Goal: Task Accomplishment & Management: Manage account settings

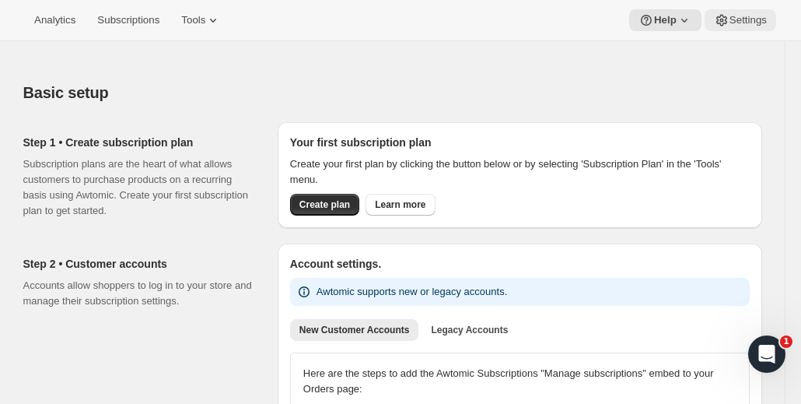
click at [754, 24] on span "Settings" at bounding box center [747, 20] width 37 height 12
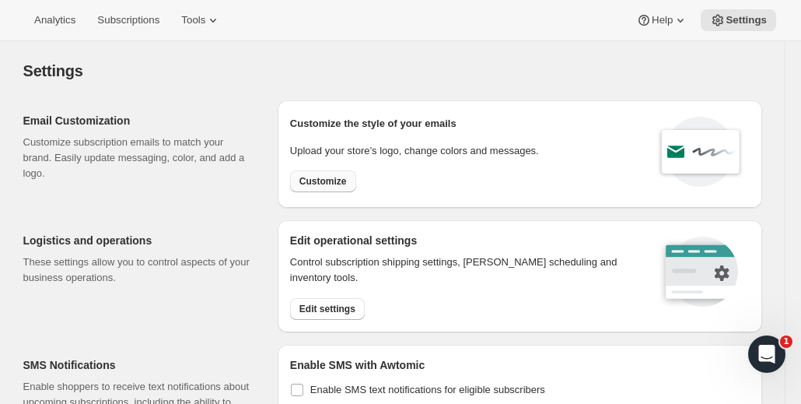
click at [328, 183] on span "Customize" at bounding box center [322, 181] width 47 height 12
select select "subscriptionMessage"
select select "5"
select select "15"
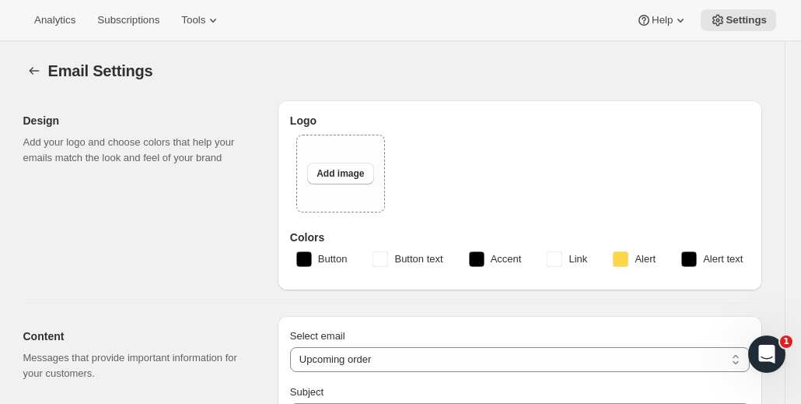
type input "Your next subscription order is processing soon 🎉"
type textarea "This is your recurring order charge reminder for your subscription at Partners …"
type input "Partners Coffee"
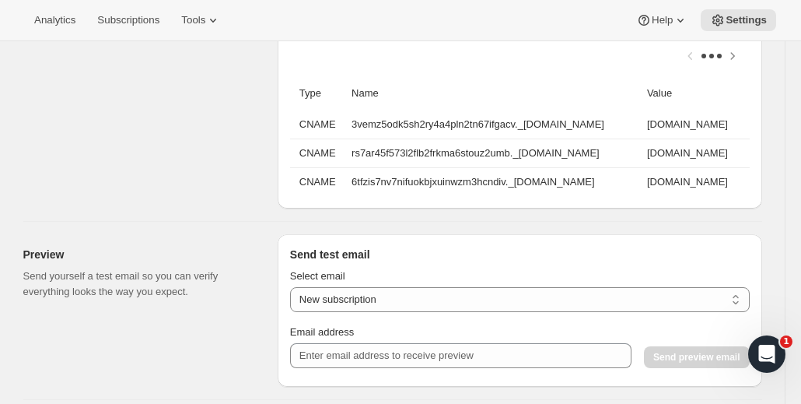
scroll to position [1322, 0]
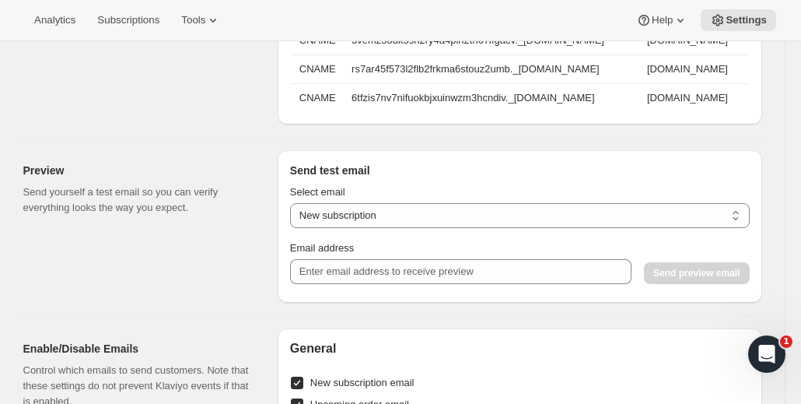
click at [355, 290] on div "Select email New subscription Upcoming order Payment failure Delayed subscripti…" at bounding box center [520, 234] width 460 height 112
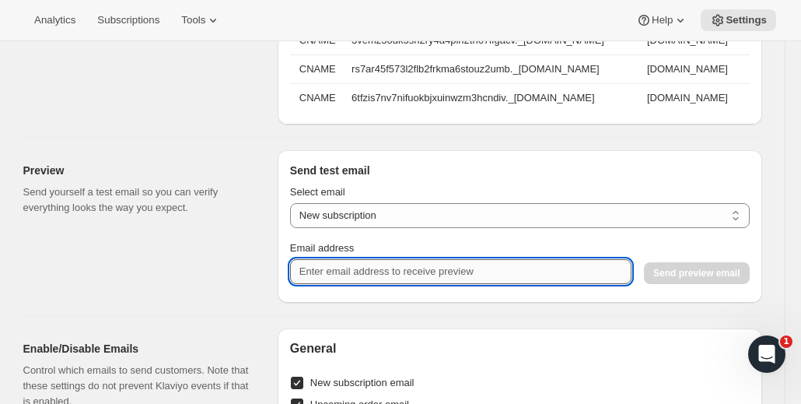
click at [382, 279] on input "Email address" at bounding box center [460, 271] width 341 height 25
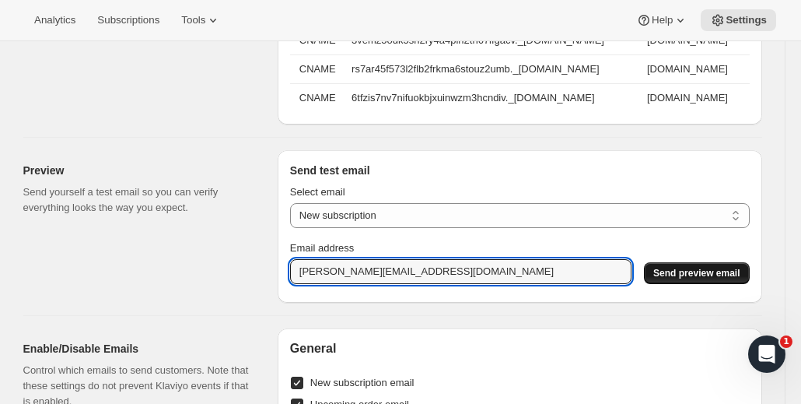
type input "[PERSON_NAME][EMAIL_ADDRESS][DOMAIN_NAME]"
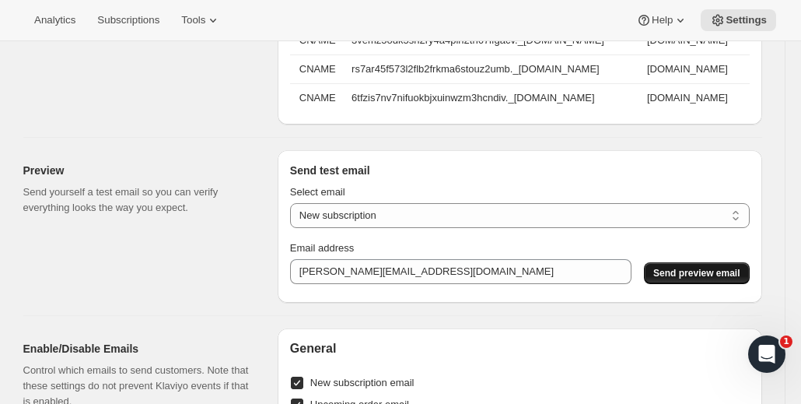
click at [698, 279] on span "Send preview email" at bounding box center [696, 273] width 86 height 12
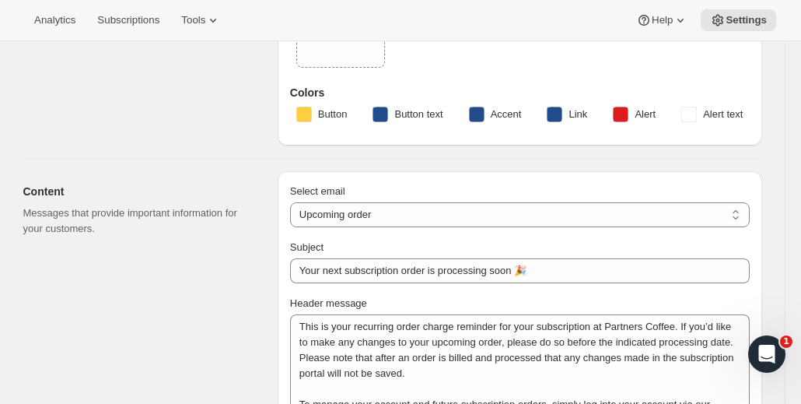
scroll to position [0, 0]
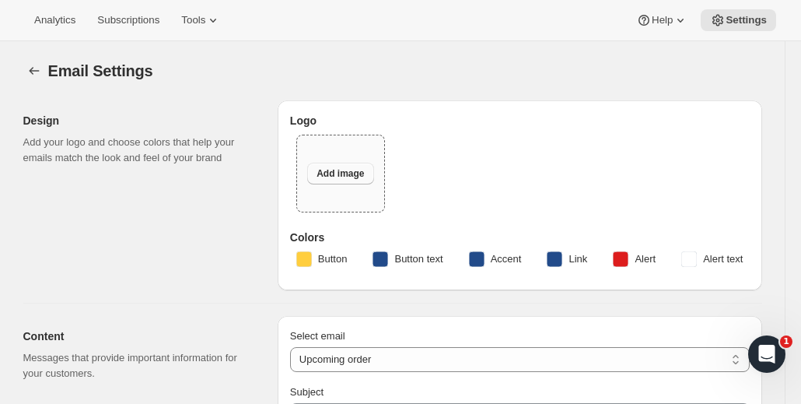
click at [351, 167] on span "Add image" at bounding box center [339, 173] width 47 height 12
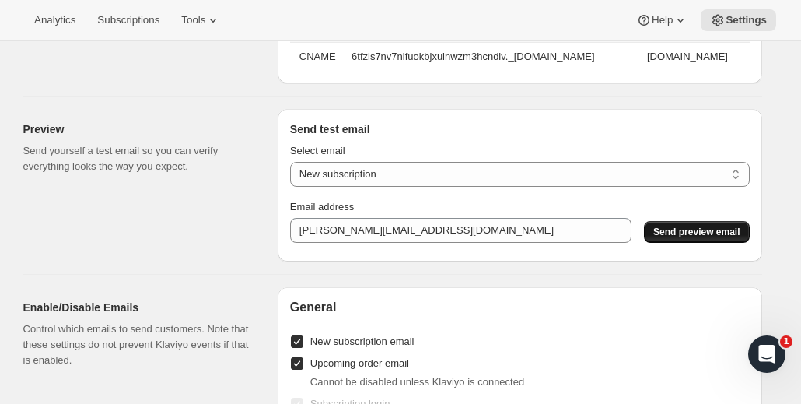
scroll to position [1711, 0]
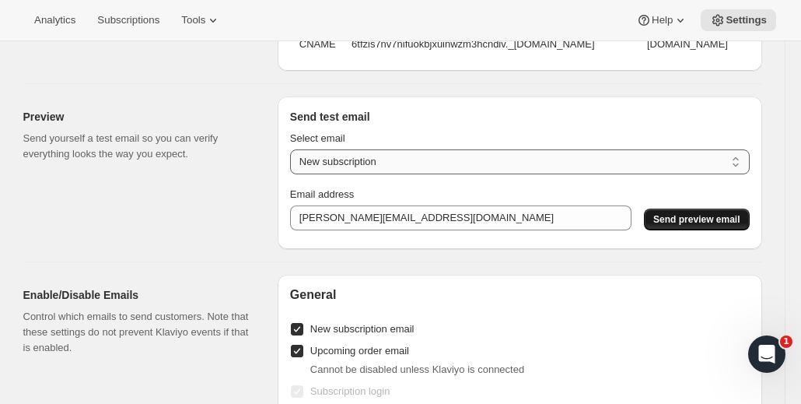
click at [407, 174] on select "New subscription Upcoming order Payment failure Delayed subscription Updated su…" at bounding box center [520, 161] width 460 height 25
select select "upcoming-subscription"
click at [294, 157] on select "New subscription Upcoming order Payment failure Delayed subscription Updated su…" at bounding box center [520, 161] width 460 height 25
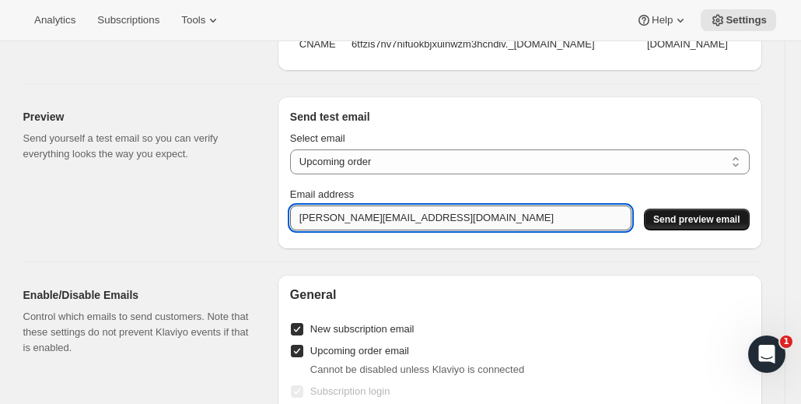
click at [491, 226] on input "[PERSON_NAME][EMAIL_ADDRESS][DOMAIN_NAME]" at bounding box center [460, 217] width 341 height 25
click at [722, 225] on span "Send preview email" at bounding box center [696, 219] width 86 height 12
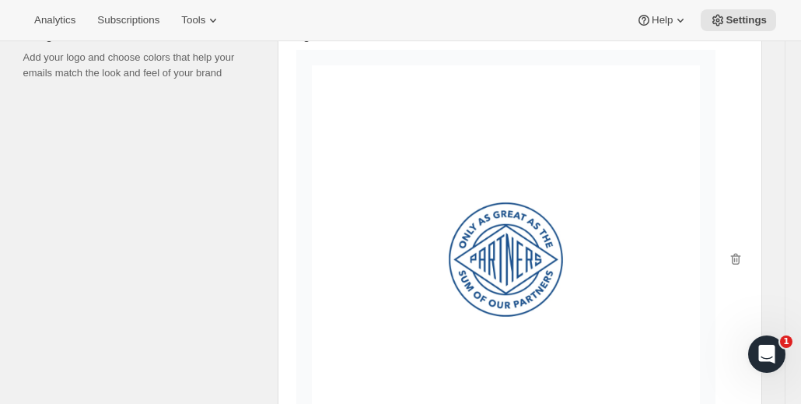
scroll to position [156, 0]
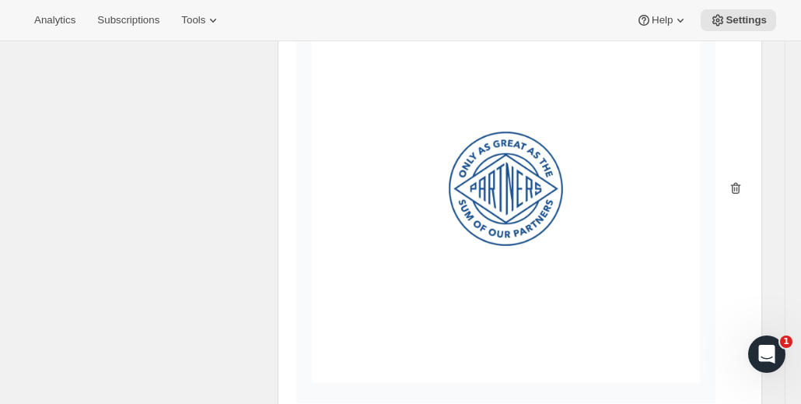
click at [740, 184] on icon "button" at bounding box center [735, 189] width 10 height 12
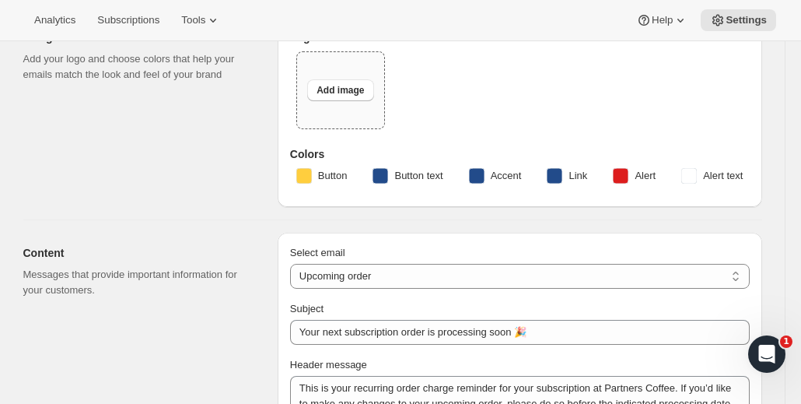
scroll to position [0, 0]
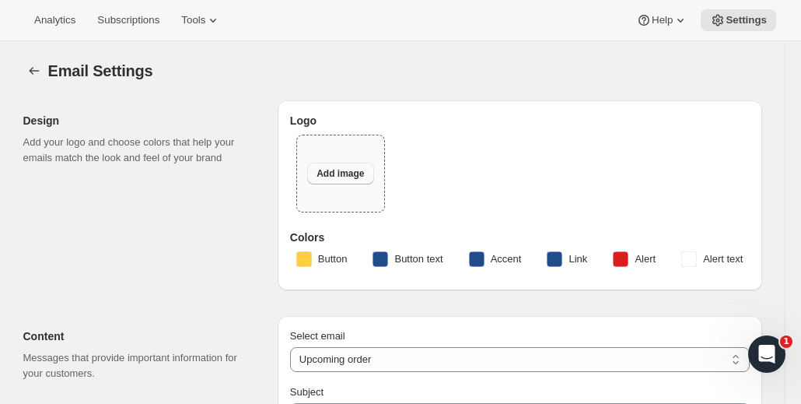
click at [336, 175] on span "Add image" at bounding box center [339, 173] width 47 height 12
type input "C:\fakepath\Submark_DarkBlue.svg"
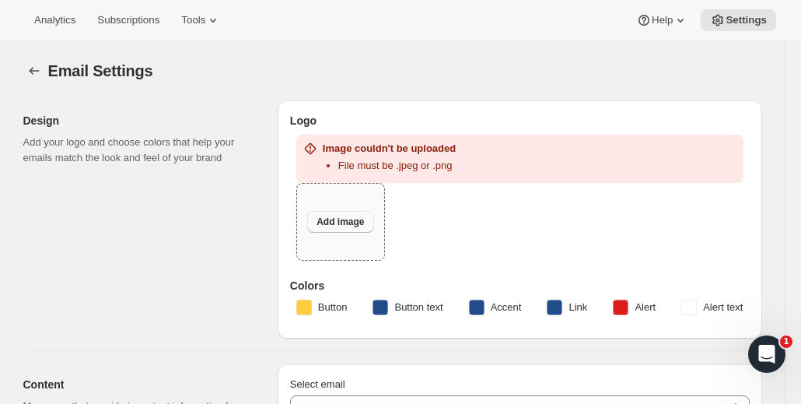
click at [337, 218] on span "Add image" at bounding box center [339, 221] width 47 height 12
type input "C:\fakepath\Square Size (1).jpg"
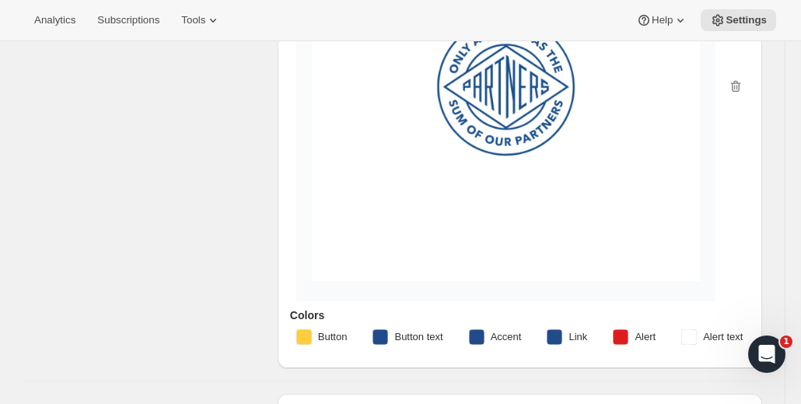
scroll to position [233, 0]
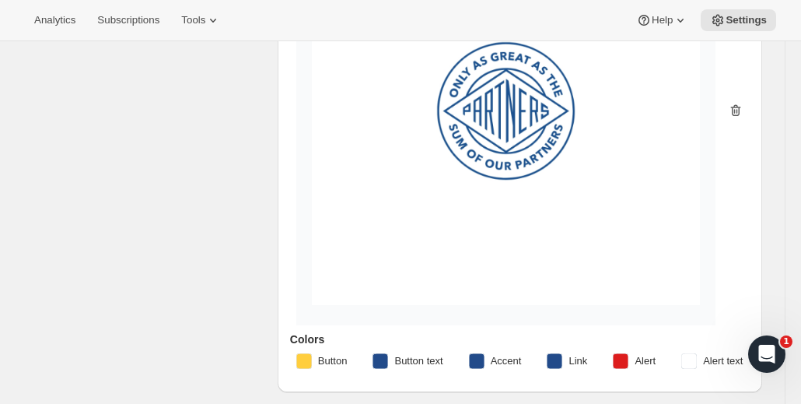
click at [743, 110] on icon "button" at bounding box center [736, 111] width 16 height 16
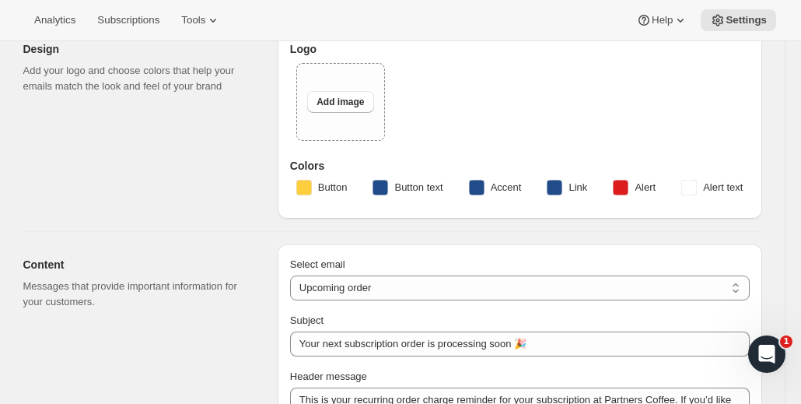
scroll to position [0, 0]
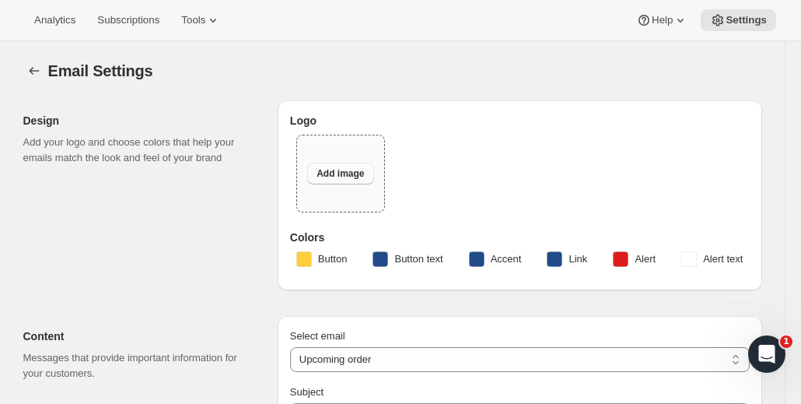
click at [364, 174] on span "Add image" at bounding box center [339, 173] width 47 height 12
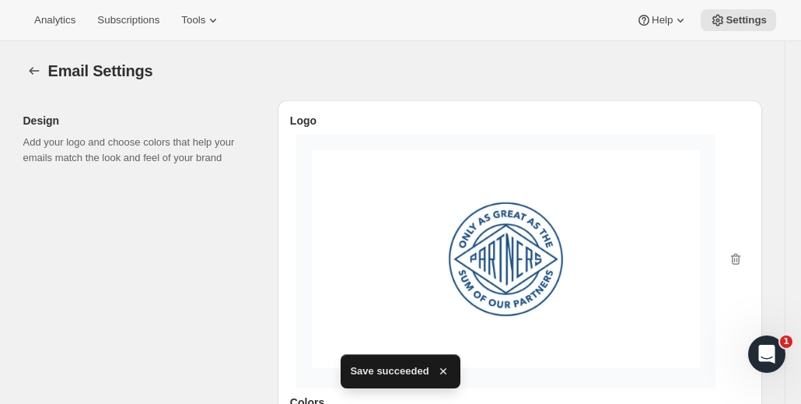
click at [247, 61] on div "Email Settings" at bounding box center [405, 71] width 714 height 22
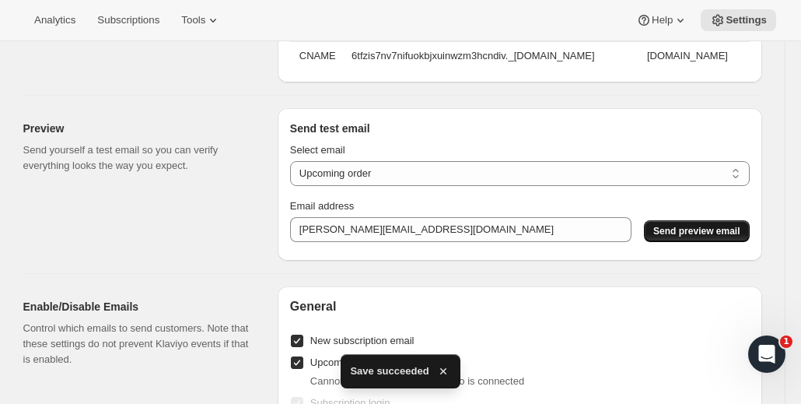
scroll to position [1555, 0]
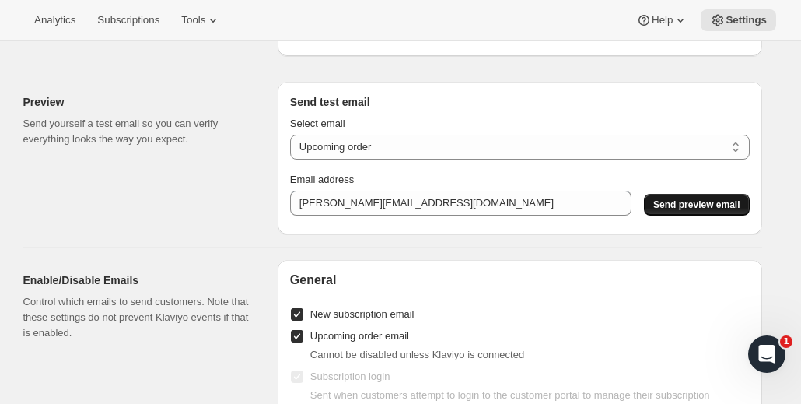
click at [700, 211] on span "Send preview email" at bounding box center [696, 204] width 86 height 12
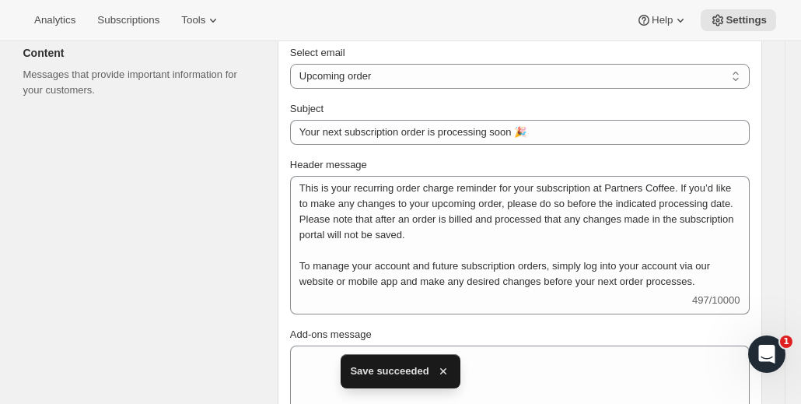
scroll to position [0, 0]
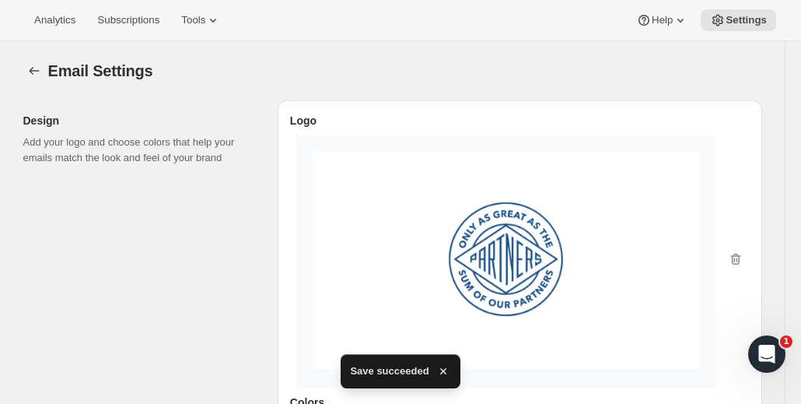
click at [163, 208] on div "Design Add your logo and choose colors that help your emails match the look and…" at bounding box center [144, 277] width 242 height 355
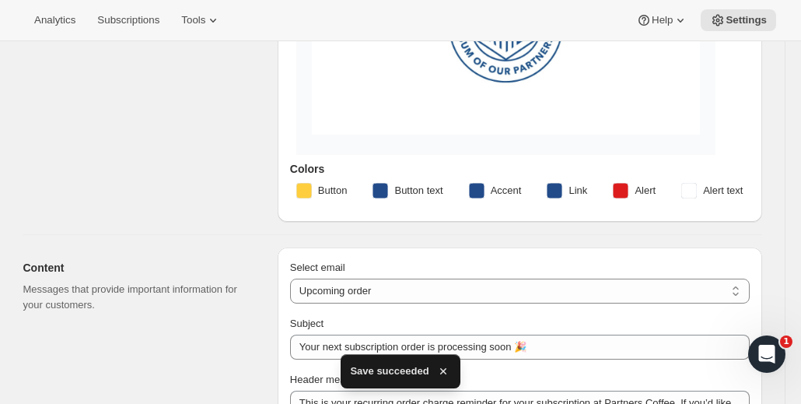
scroll to position [78, 0]
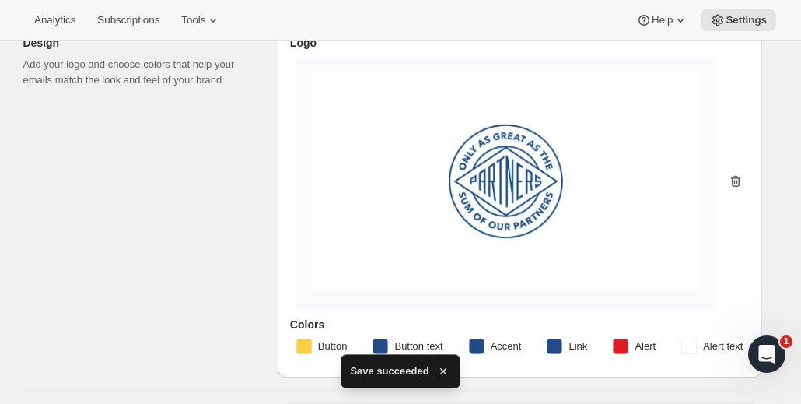
click at [740, 186] on icon "button" at bounding box center [735, 182] width 10 height 12
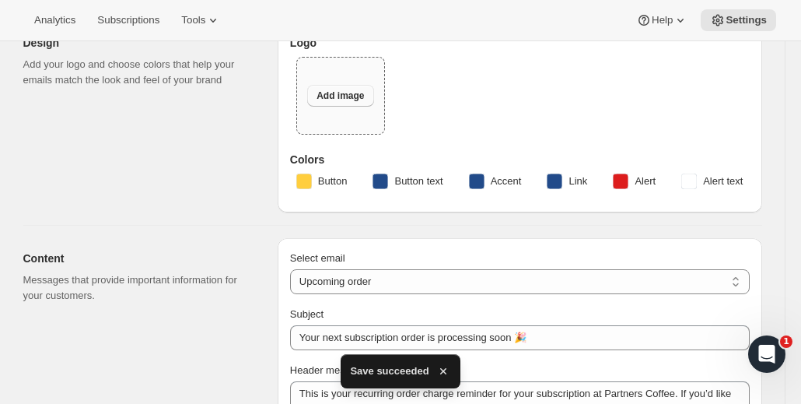
click at [359, 96] on span "Add image" at bounding box center [339, 95] width 47 height 12
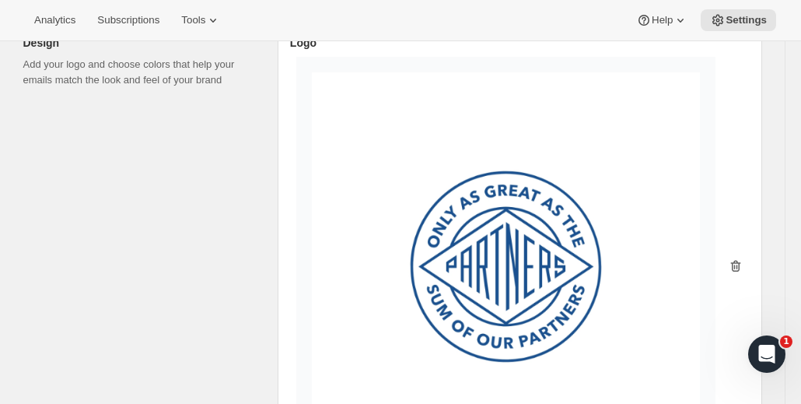
click at [736, 261] on icon "button" at bounding box center [735, 267] width 10 height 12
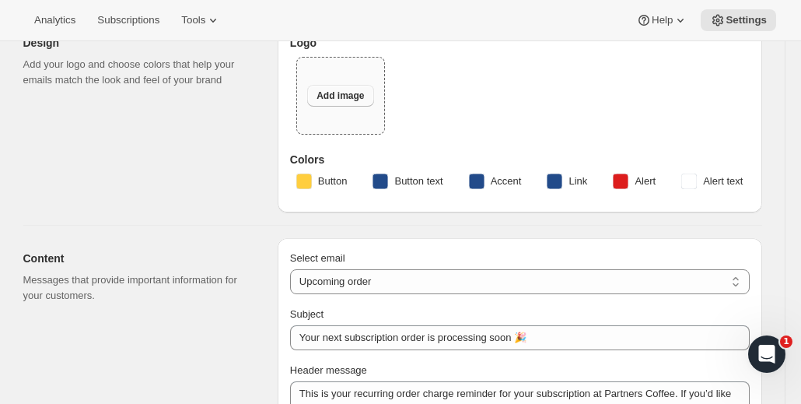
click at [336, 89] on span "Add image" at bounding box center [339, 95] width 47 height 12
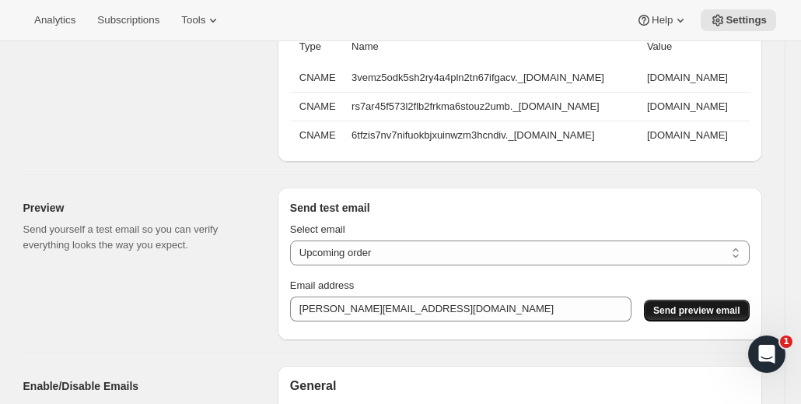
scroll to position [1555, 0]
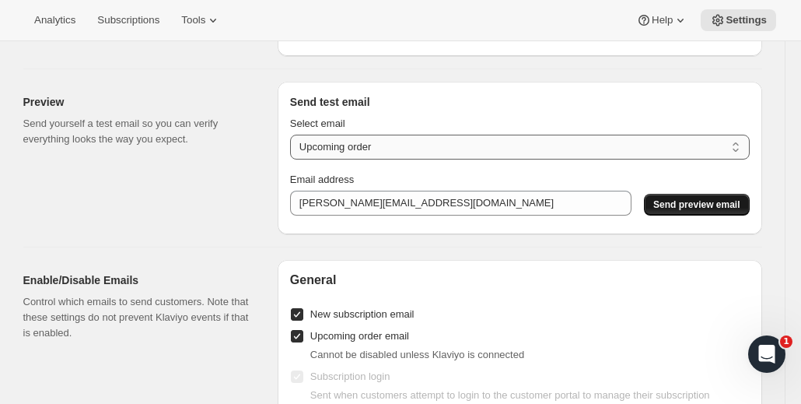
click at [400, 159] on select "New subscription Upcoming order Payment failure Delayed subscription Updated su…" at bounding box center [520, 147] width 460 height 25
select select "failed-billing-attempt"
click at [294, 142] on select "New subscription Upcoming order Payment failure Delayed subscription Updated su…" at bounding box center [520, 147] width 460 height 25
click at [728, 208] on span "Send preview email" at bounding box center [696, 204] width 86 height 12
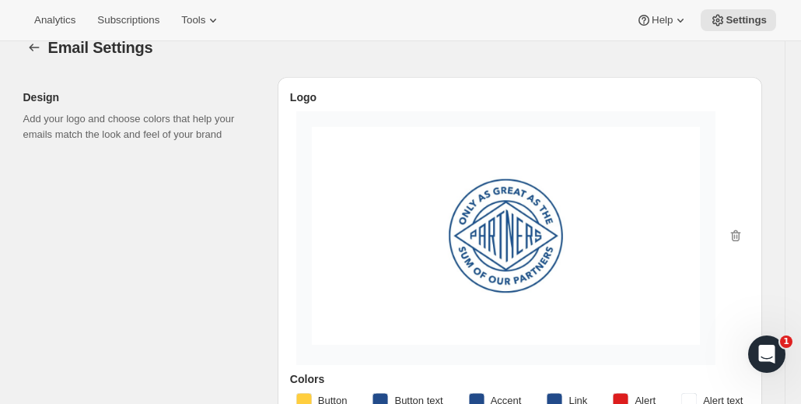
scroll to position [0, 0]
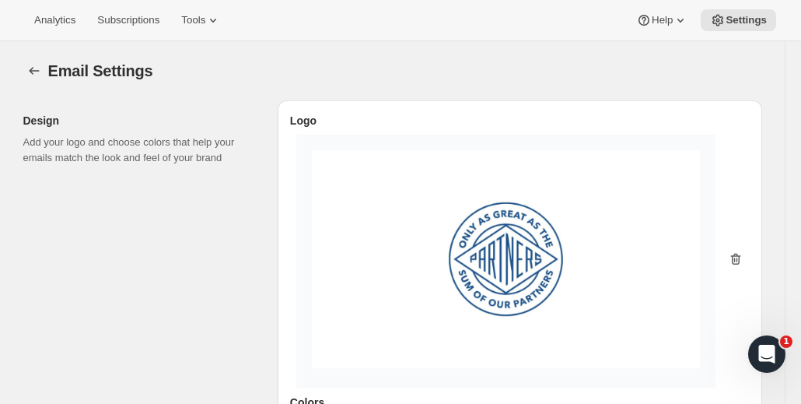
click at [739, 262] on icon "button" at bounding box center [736, 259] width 16 height 16
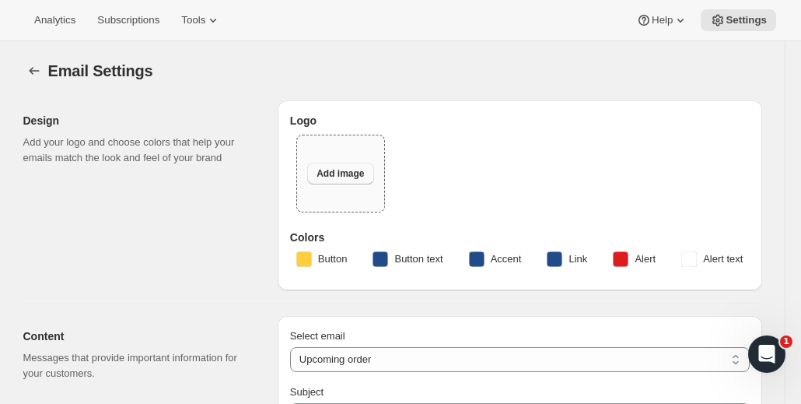
click at [350, 180] on button "Add image" at bounding box center [340, 174] width 66 height 22
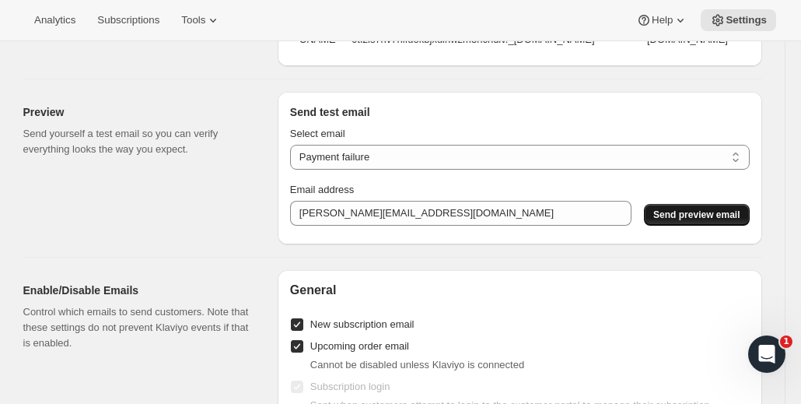
scroll to position [1477, 0]
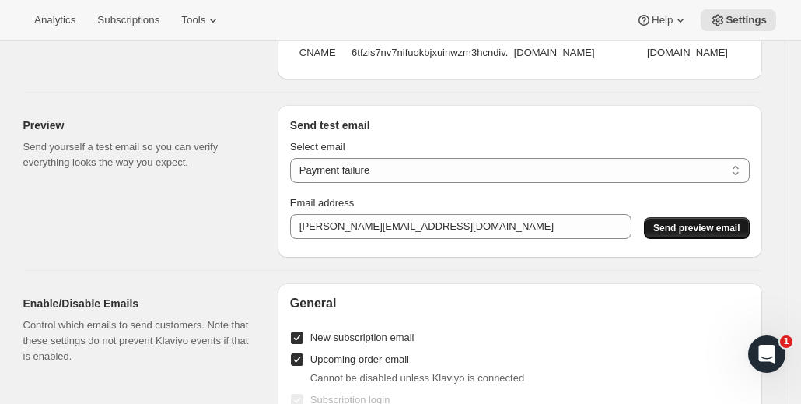
click at [708, 234] on span "Send preview email" at bounding box center [696, 228] width 86 height 12
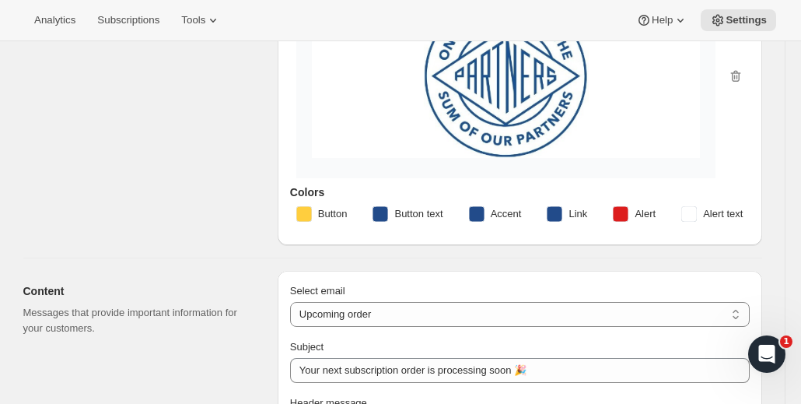
scroll to position [0, 0]
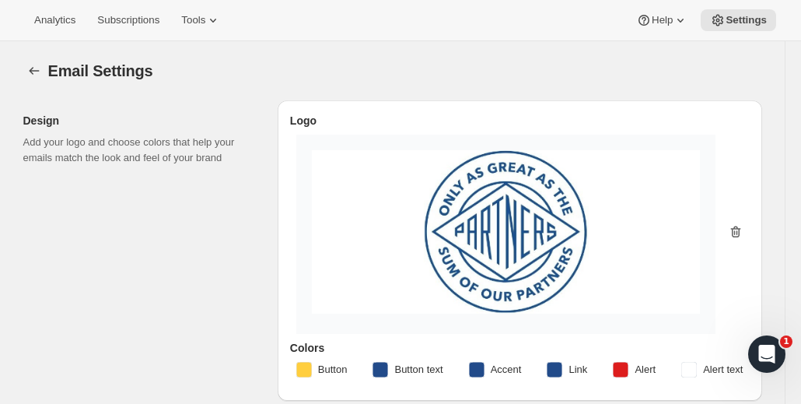
click at [735, 231] on icon "button" at bounding box center [734, 232] width 2 height 5
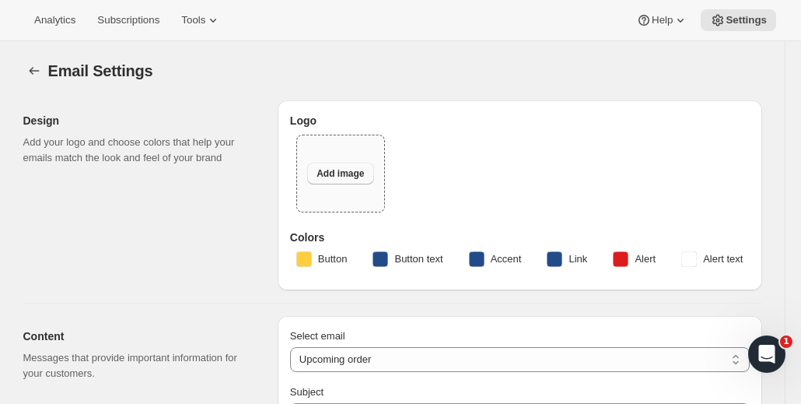
click at [346, 173] on span "Add image" at bounding box center [339, 173] width 47 height 12
type input "C:\fakepath\Square Size (2).jpg"
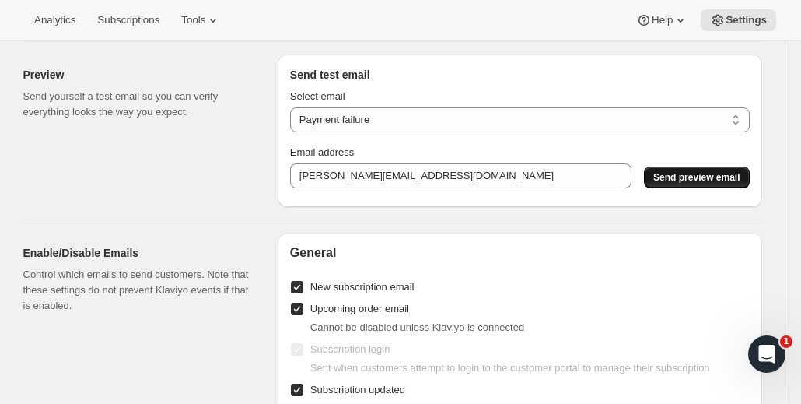
scroll to position [1633, 0]
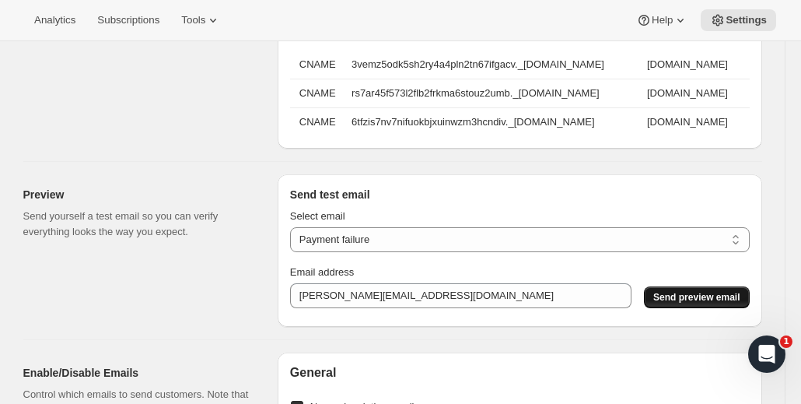
click at [700, 303] on span "Send preview email" at bounding box center [696, 297] width 86 height 12
click at [451, 248] on select "New subscription Upcoming order Payment failure Delayed subscription Updated su…" at bounding box center [520, 239] width 460 height 25
click at [294, 235] on select "New subscription Upcoming order Payment failure Delayed subscription Updated su…" at bounding box center [520, 239] width 460 height 25
click at [691, 301] on span "Send preview email" at bounding box center [696, 297] width 86 height 12
click at [672, 242] on select "New subscription Upcoming order Payment failure Delayed subscription Updated su…" at bounding box center [520, 239] width 460 height 25
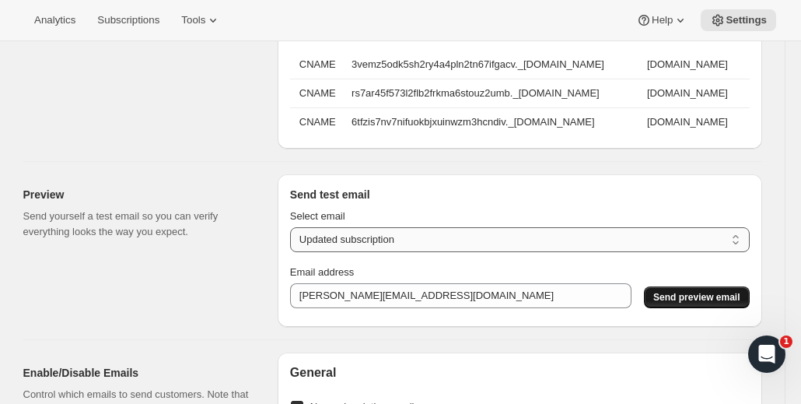
select select "new-subscription"
click at [294, 235] on select "New subscription Upcoming order Payment failure Delayed subscription Updated su…" at bounding box center [520, 239] width 460 height 25
click at [722, 303] on span "Send preview email" at bounding box center [696, 297] width 86 height 12
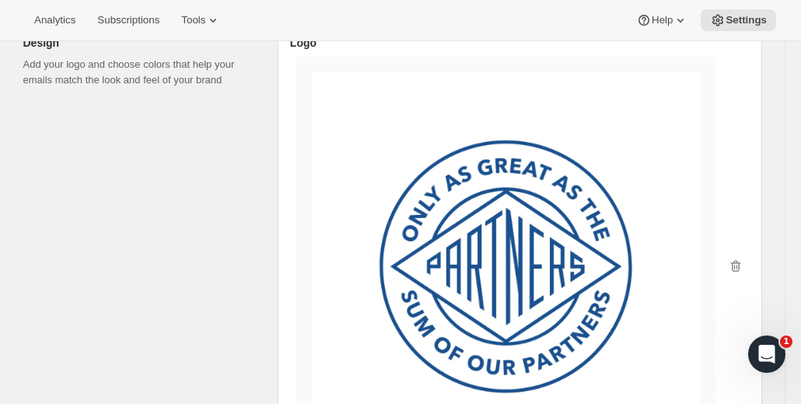
scroll to position [156, 0]
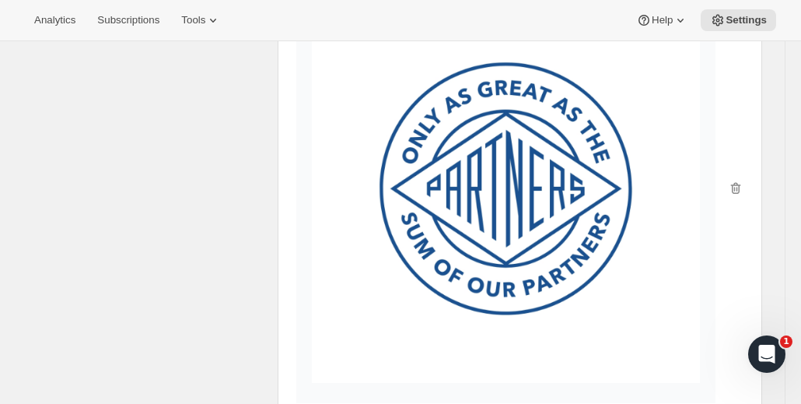
click at [513, 190] on img at bounding box center [506, 189] width 388 height 388
click at [739, 191] on icon "button" at bounding box center [736, 188] width 16 height 16
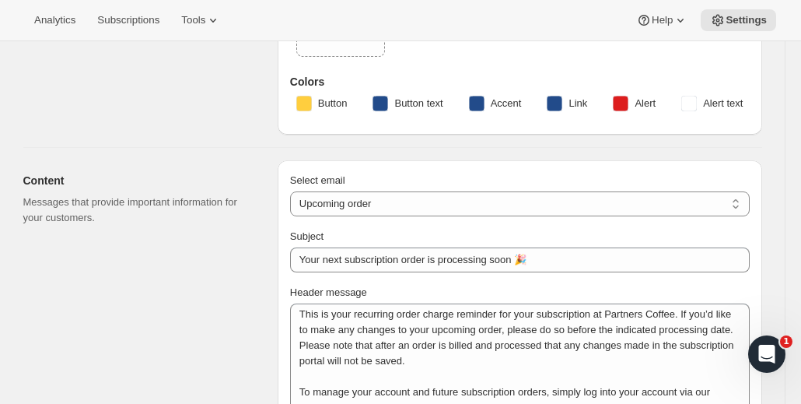
scroll to position [0, 0]
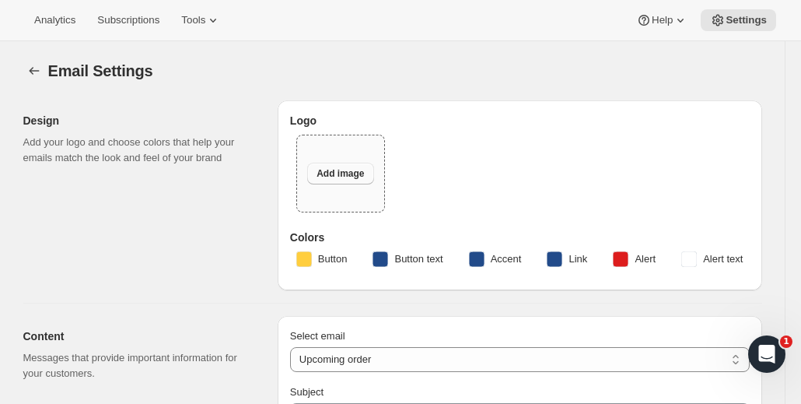
click at [337, 169] on span "Add image" at bounding box center [339, 173] width 47 height 12
type input "C:\fakepath\Square Size (3).jpg"
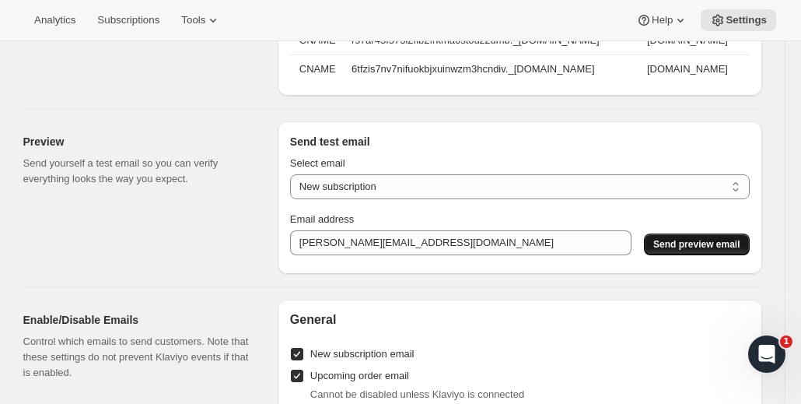
scroll to position [1711, 0]
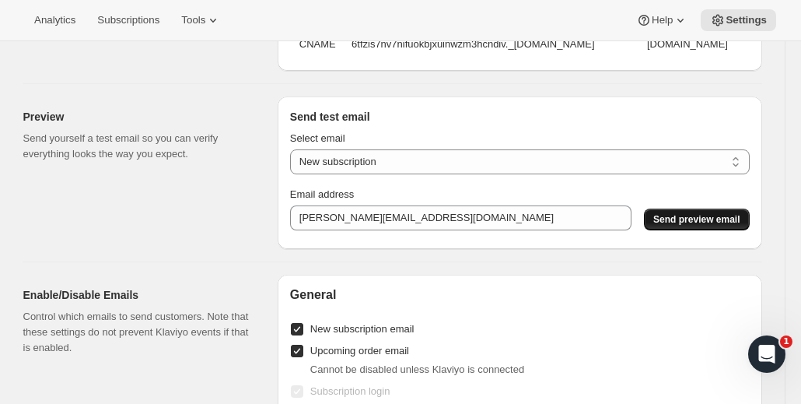
click at [698, 226] on span "Send preview email" at bounding box center [696, 219] width 86 height 12
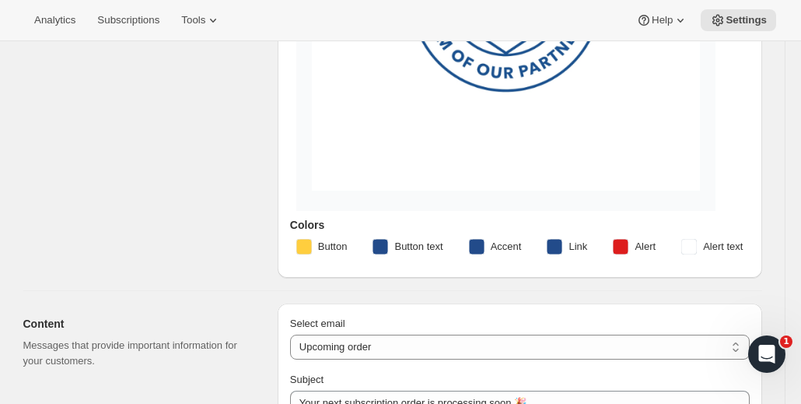
scroll to position [233, 0]
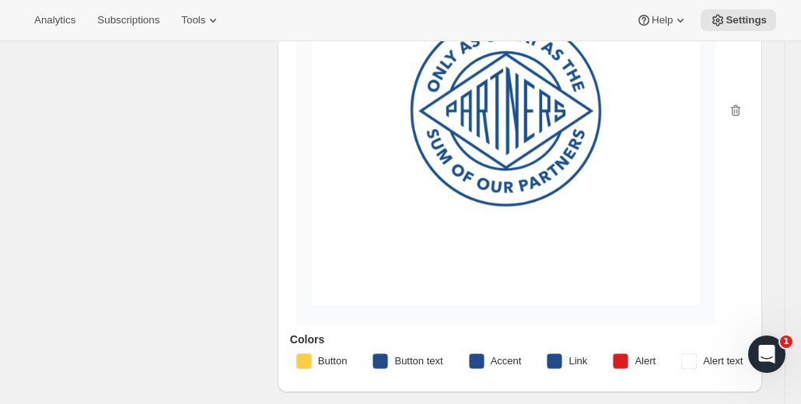
click at [735, 116] on icon "button" at bounding box center [736, 111] width 16 height 16
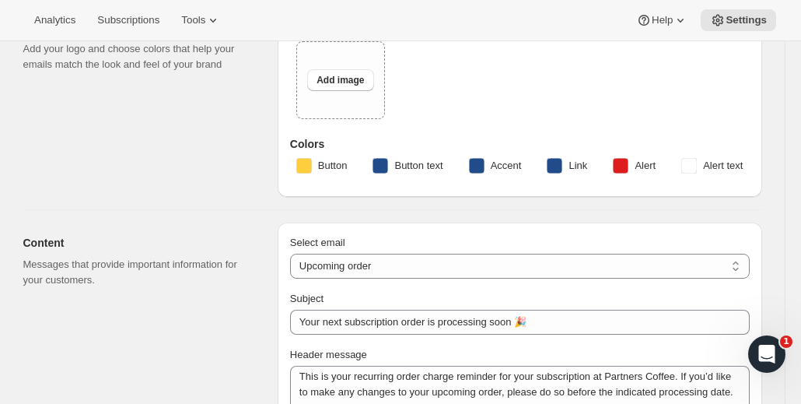
scroll to position [0, 0]
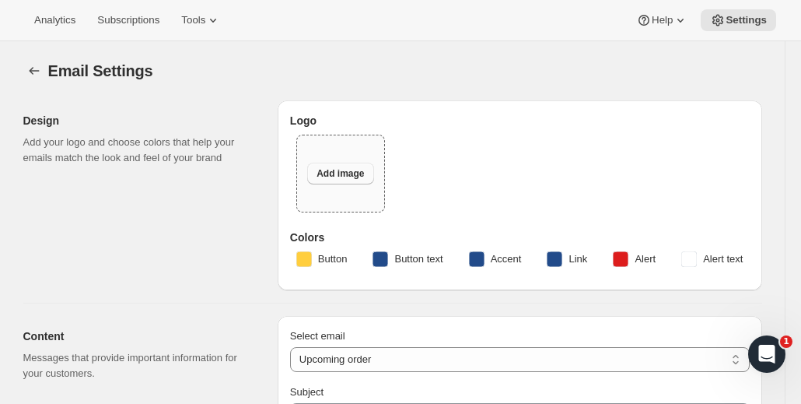
click at [354, 166] on button "Add image" at bounding box center [340, 174] width 66 height 22
type input "C:\fakepath\Square Size (4).jpg"
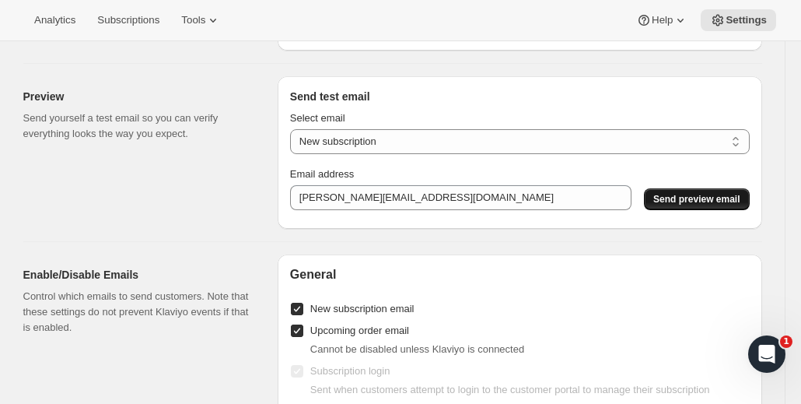
scroll to position [1711, 0]
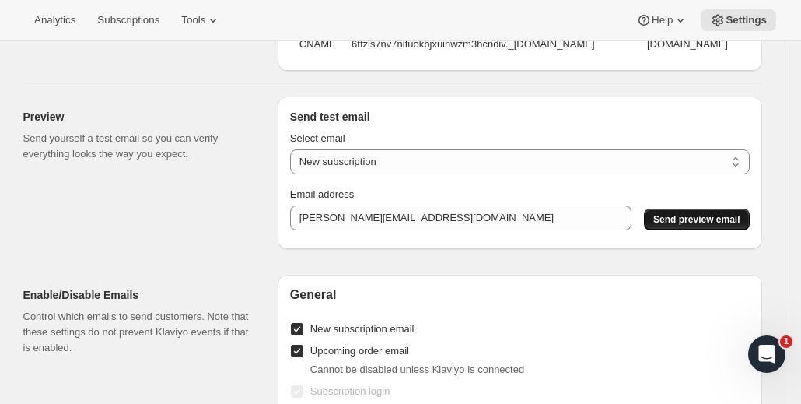
click at [705, 226] on span "Send preview email" at bounding box center [696, 219] width 86 height 12
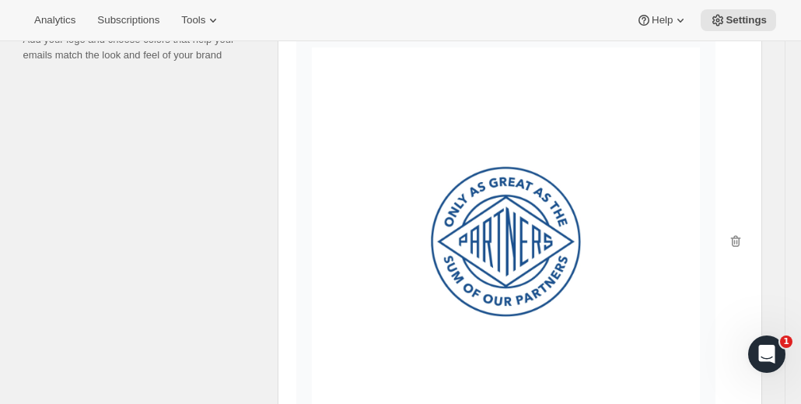
scroll to position [156, 0]
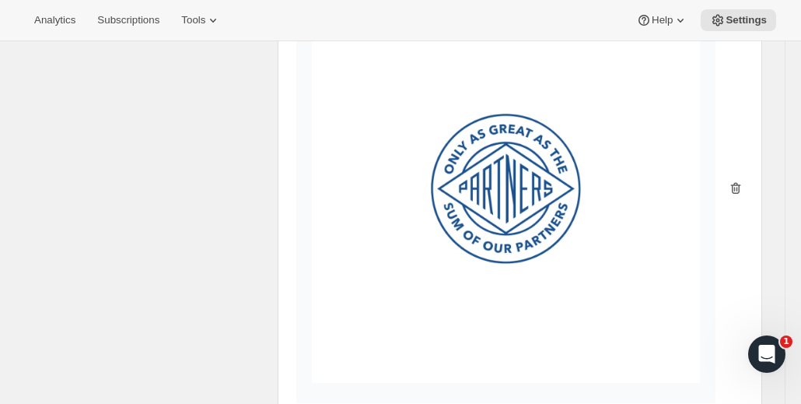
click at [740, 187] on icon "button" at bounding box center [736, 188] width 16 height 16
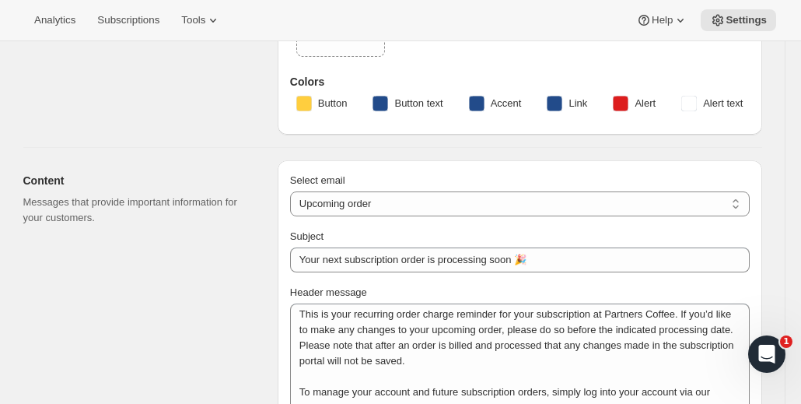
scroll to position [0, 0]
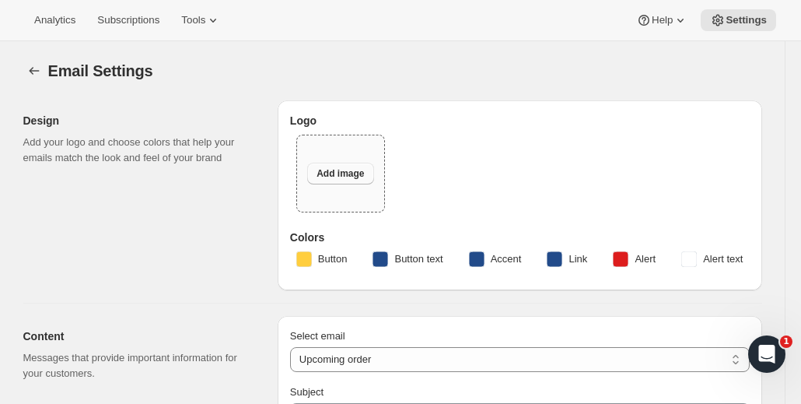
click at [341, 173] on span "Add image" at bounding box center [339, 173] width 47 height 12
type input "C:\fakepath\Submark Logo for Awtomic.jpg"
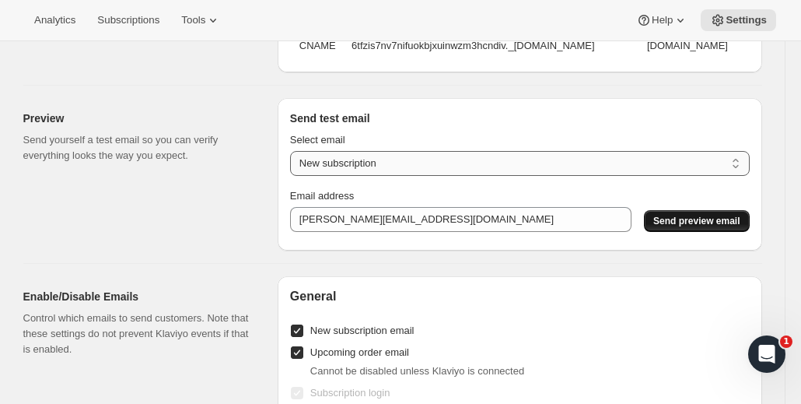
scroll to position [1711, 0]
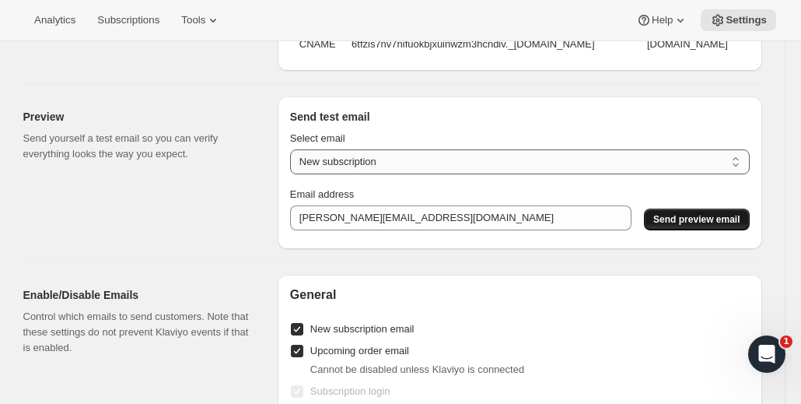
drag, startPoint x: 418, startPoint y: 170, endPoint x: 409, endPoint y: 173, distance: 9.6
click at [418, 170] on select "New subscription Upcoming order Payment failure Delayed subscription Updated su…" at bounding box center [520, 161] width 460 height 25
select select "updated-subscription"
click at [294, 157] on select "New subscription Upcoming order Payment failure Delayed subscription Updated su…" at bounding box center [520, 161] width 460 height 25
click at [722, 230] on button "Send preview email" at bounding box center [696, 219] width 105 height 22
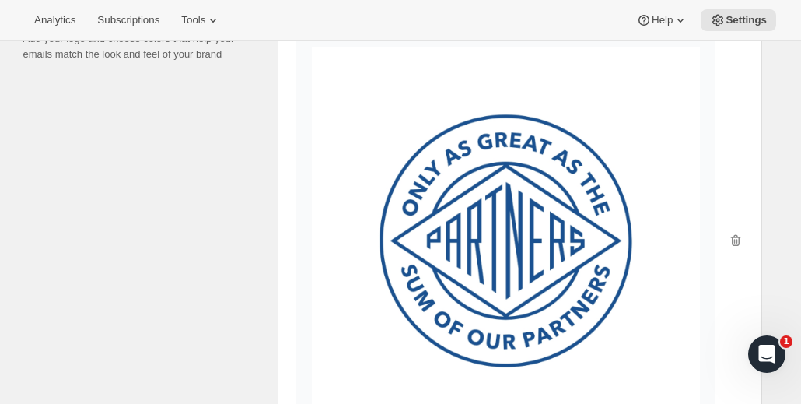
scroll to position [0, 0]
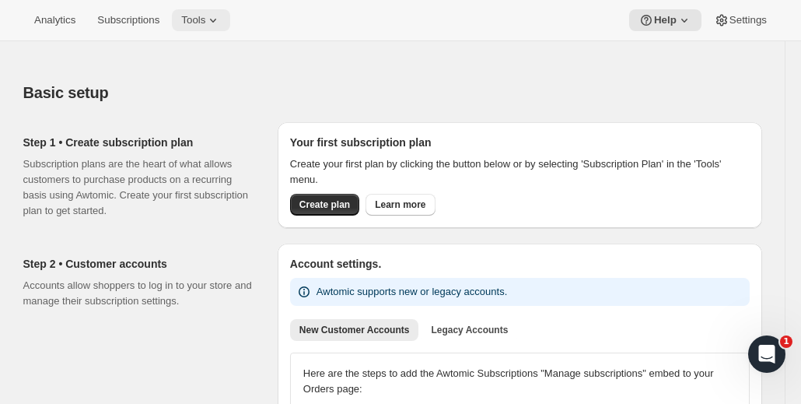
click at [194, 19] on span "Tools" at bounding box center [193, 20] width 24 height 12
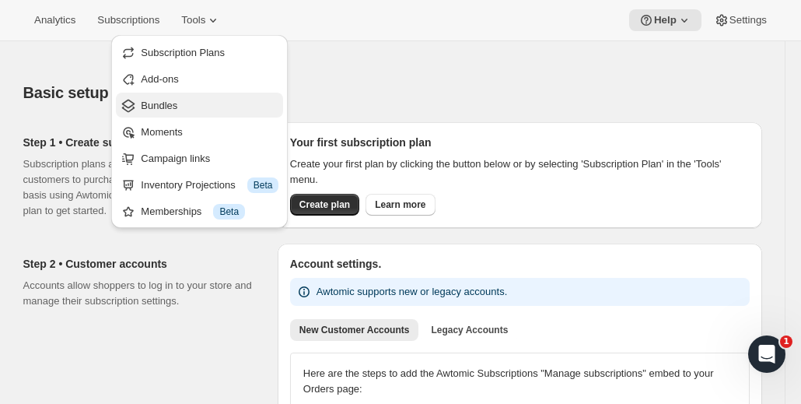
click at [169, 110] on span "Bundles" at bounding box center [159, 106] width 37 height 12
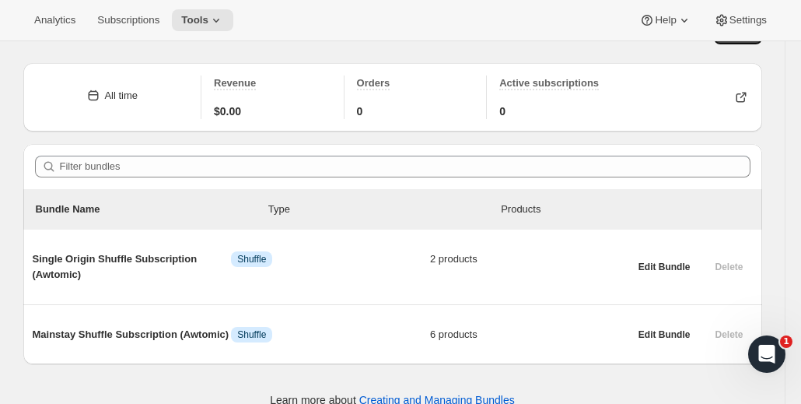
scroll to position [56, 0]
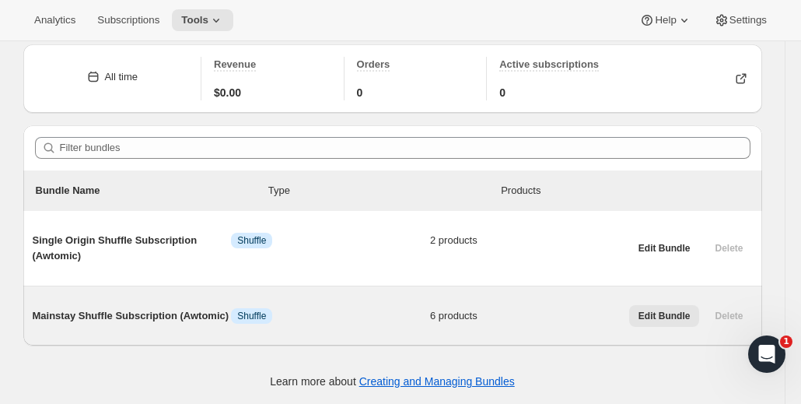
click at [661, 320] on span "Edit Bundle" at bounding box center [664, 315] width 52 height 12
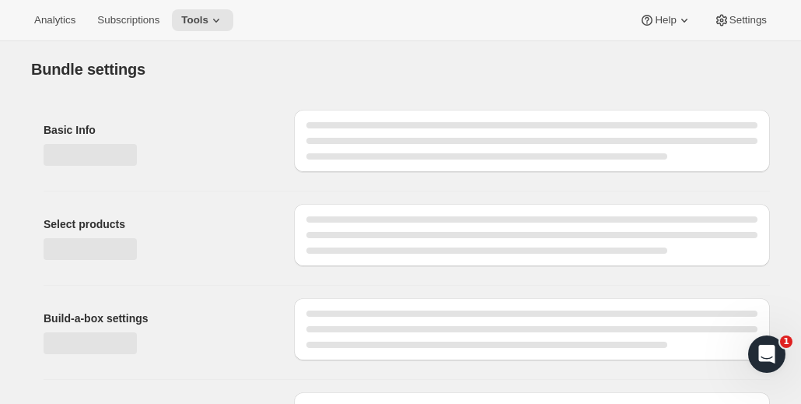
type input "Mainstay Shuffle Subscription (Awtomic)"
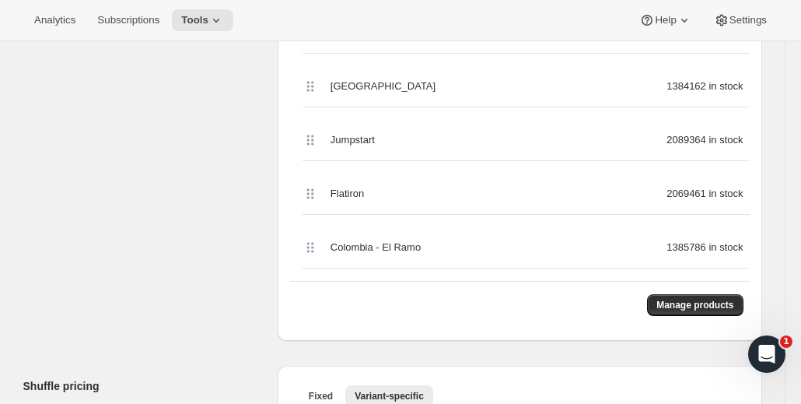
scroll to position [544, 0]
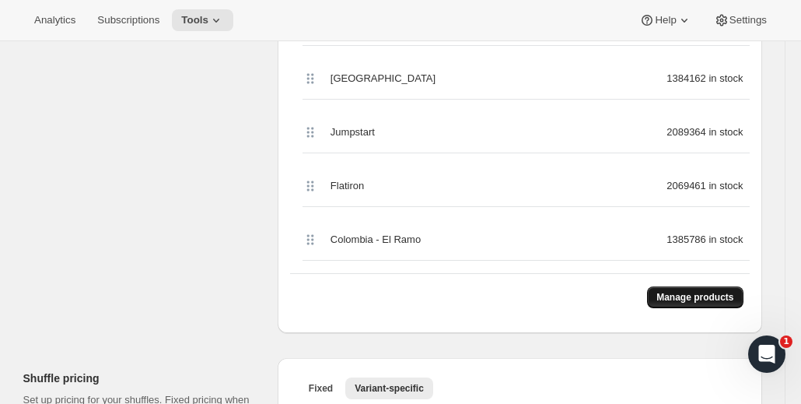
click at [714, 293] on span "Manage products" at bounding box center [694, 297] width 77 height 12
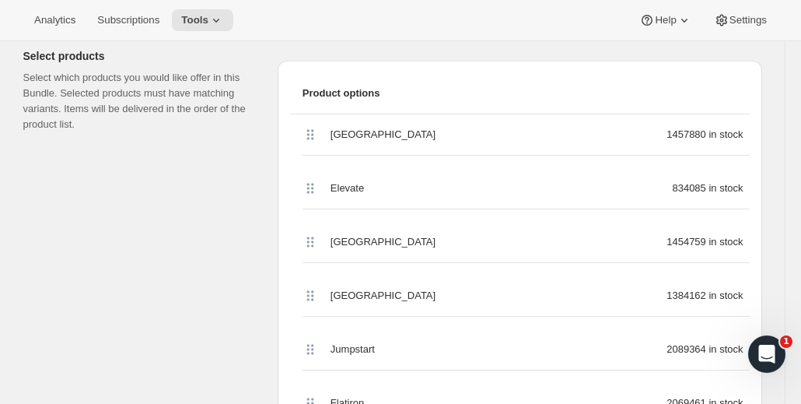
scroll to position [389, 0]
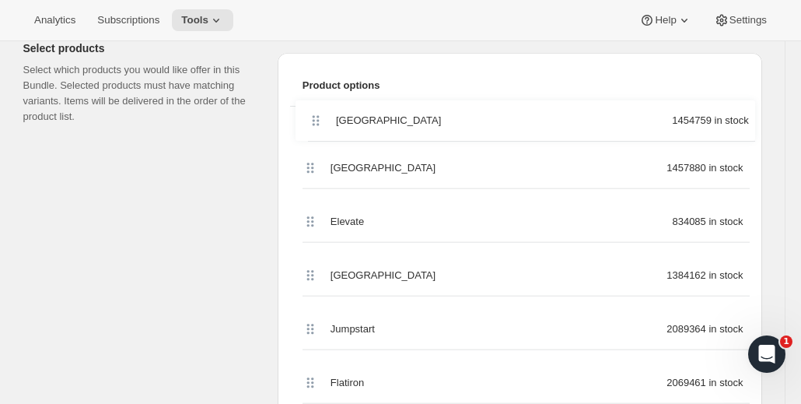
drag, startPoint x: 312, startPoint y: 240, endPoint x: 313, endPoint y: 120, distance: 120.5
click at [313, 120] on div "Bedford 1457880 in stock Elevate 834085 in stock [GEOGRAPHIC_DATA] 1454759 in s…" at bounding box center [520, 288] width 460 height 363
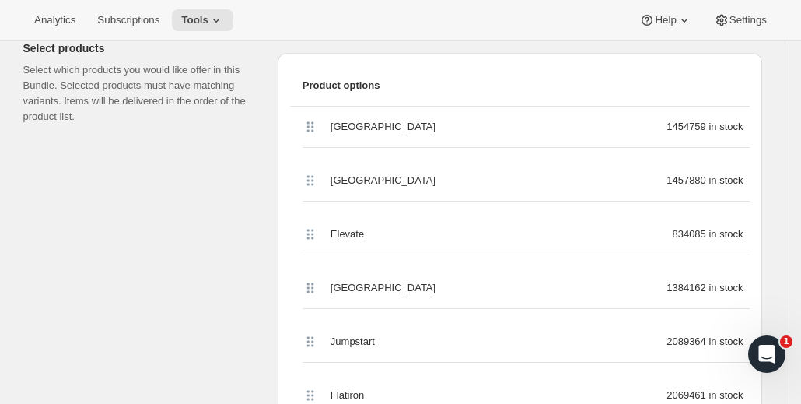
scroll to position [395, 0]
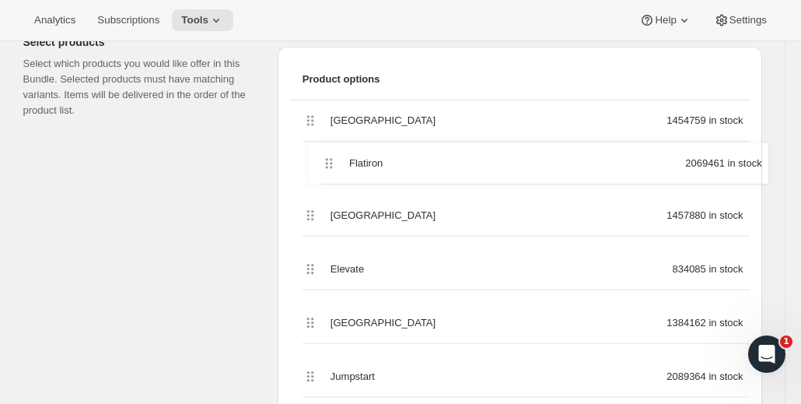
drag, startPoint x: 313, startPoint y: 390, endPoint x: 322, endPoint y: 153, distance: 237.3
click at [322, 153] on div "[GEOGRAPHIC_DATA] 1454759 in stock [GEOGRAPHIC_DATA] 1457880 in stock Elevate 8…" at bounding box center [520, 281] width 460 height 363
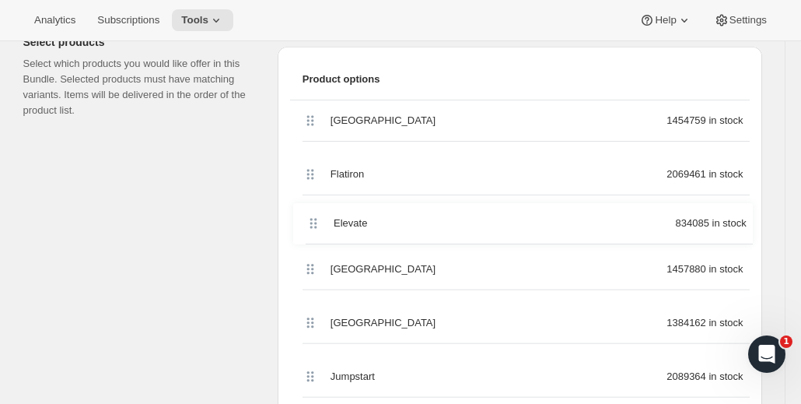
click at [310, 219] on div "[GEOGRAPHIC_DATA] 1454759 in stock Flatiron 2069461 in stock Bedford 1457880 in…" at bounding box center [520, 281] width 460 height 363
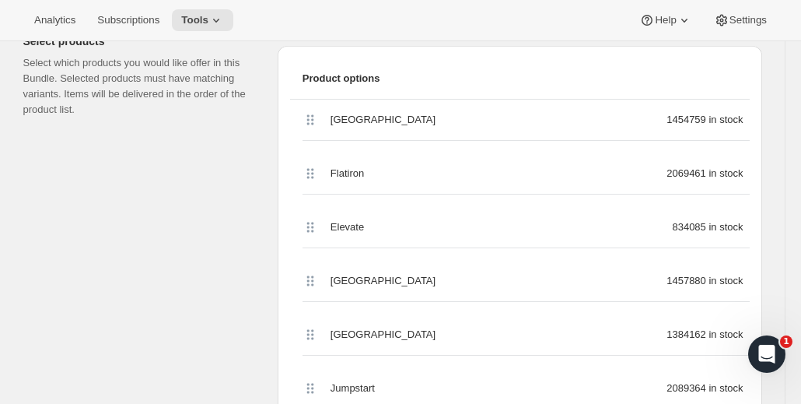
scroll to position [400, 0]
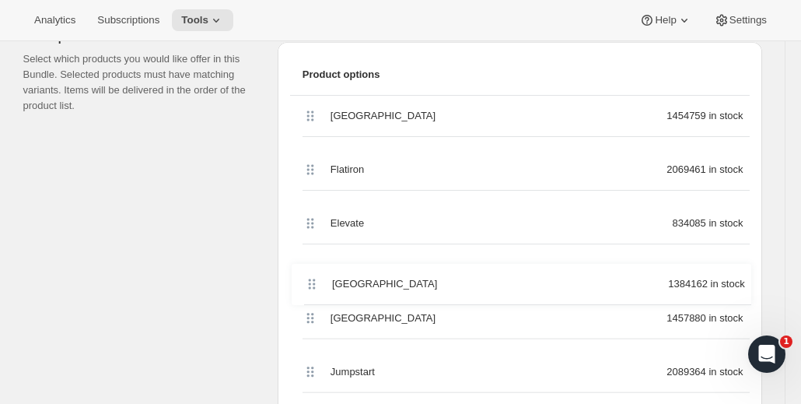
drag, startPoint x: 310, startPoint y: 328, endPoint x: 306, endPoint y: 262, distance: 66.2
click at [306, 262] on div "[GEOGRAPHIC_DATA] 1454759 in stock Flatiron 2069461 in stock Elevate 834085 in …" at bounding box center [520, 277] width 460 height 363
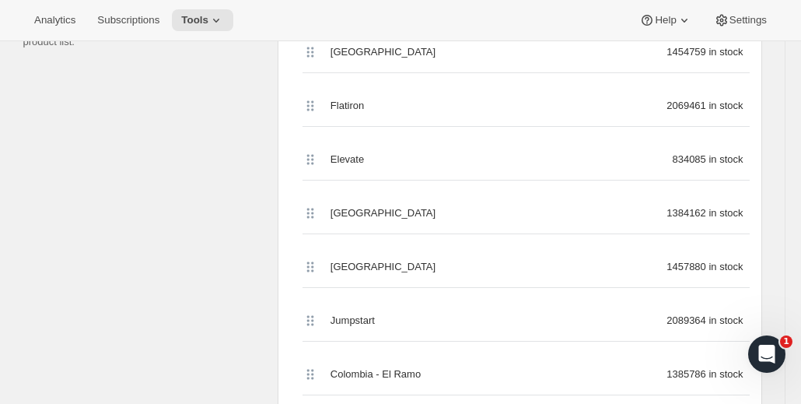
scroll to position [477, 0]
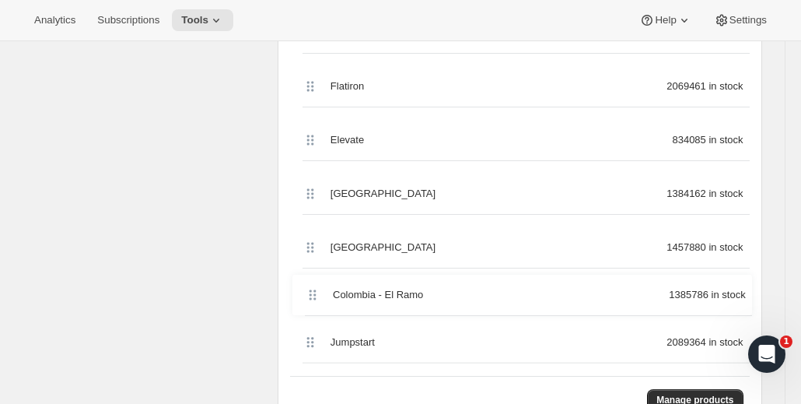
drag, startPoint x: 311, startPoint y: 351, endPoint x: 309, endPoint y: 288, distance: 63.0
click at [309, 288] on div "[GEOGRAPHIC_DATA] 1454759 in stock Flatiron 2069461 in stock Elevate 834085 in …" at bounding box center [520, 193] width 460 height 363
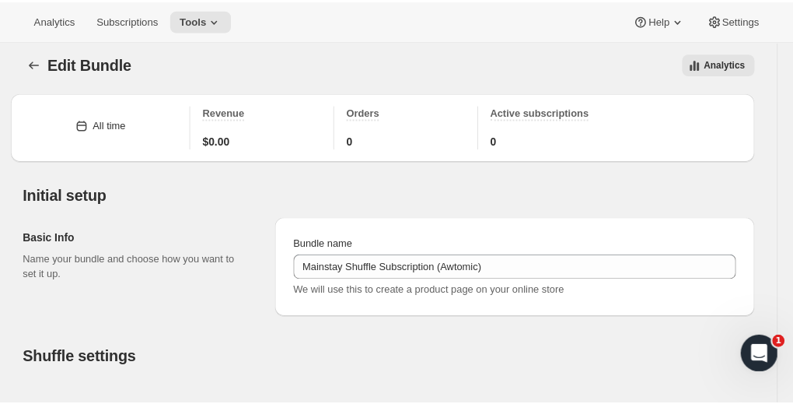
scroll to position [0, 0]
